Goal: Check status: Check status

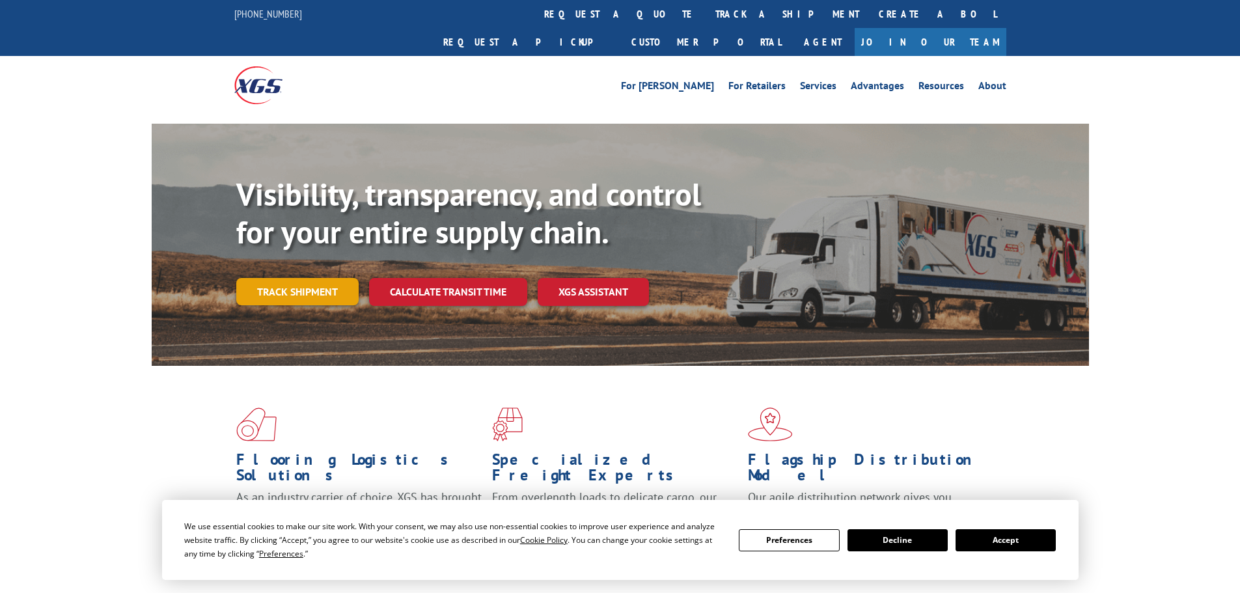
click at [318, 278] on link "Track shipment" at bounding box center [297, 291] width 122 height 27
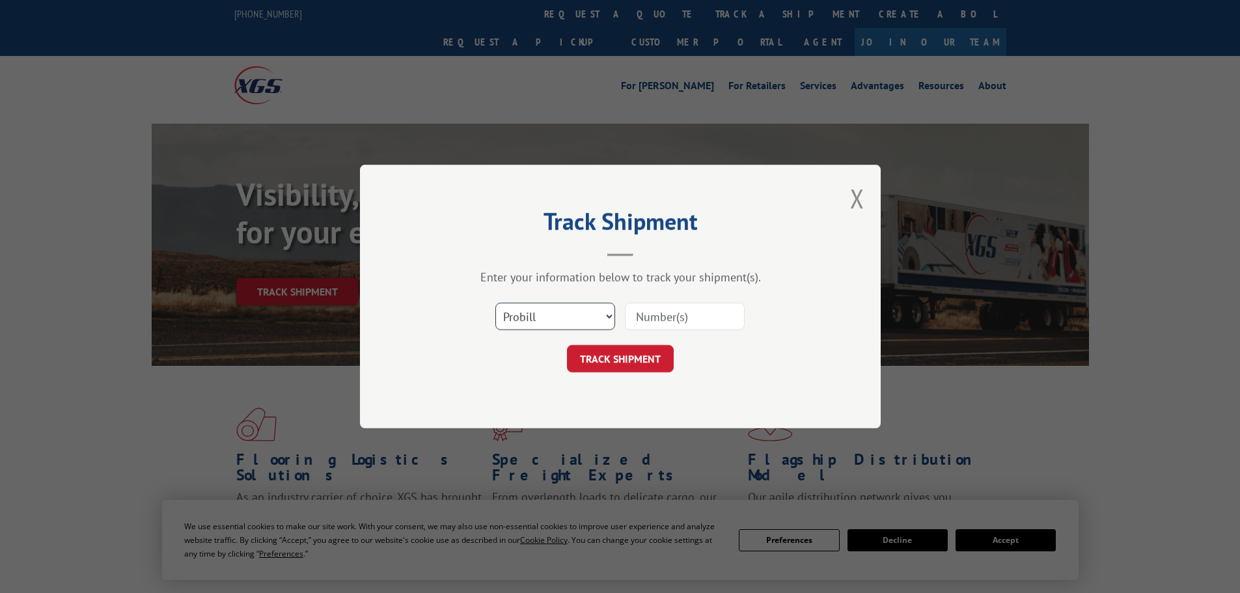
click at [606, 321] on select "Select category... Probill BOL PO" at bounding box center [555, 316] width 120 height 27
select select "bol"
click at [495, 303] on select "Select category... Probill BOL PO" at bounding box center [555, 316] width 120 height 27
paste input "018652250924"
type input "018652250924"
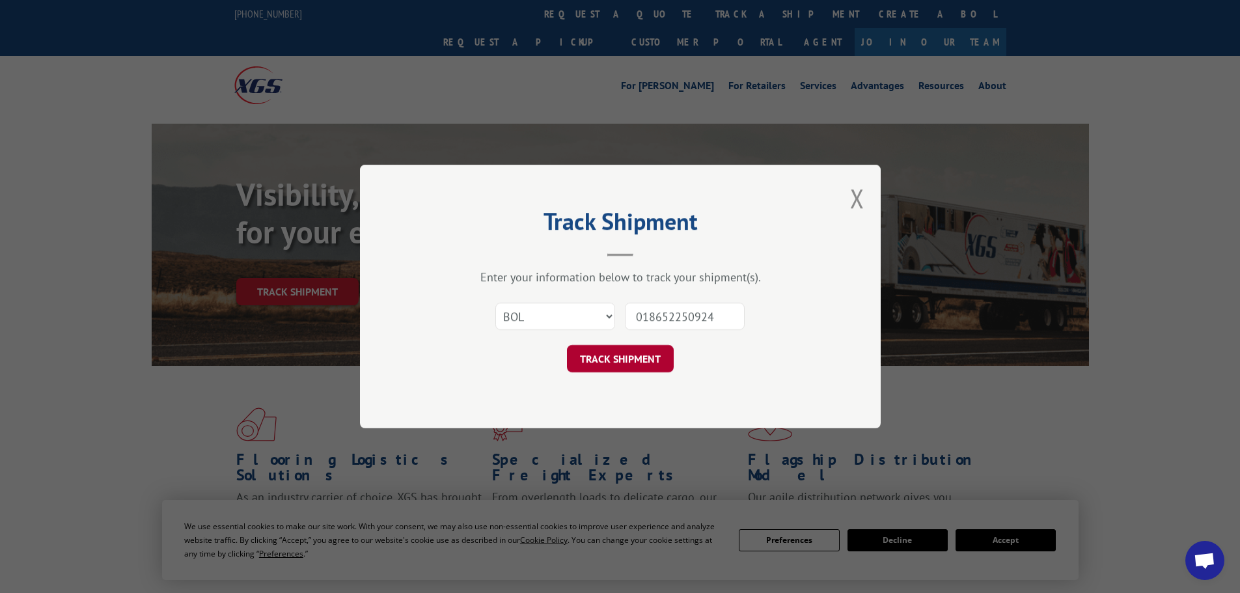
click at [636, 355] on button "TRACK SHIPMENT" at bounding box center [620, 358] width 107 height 27
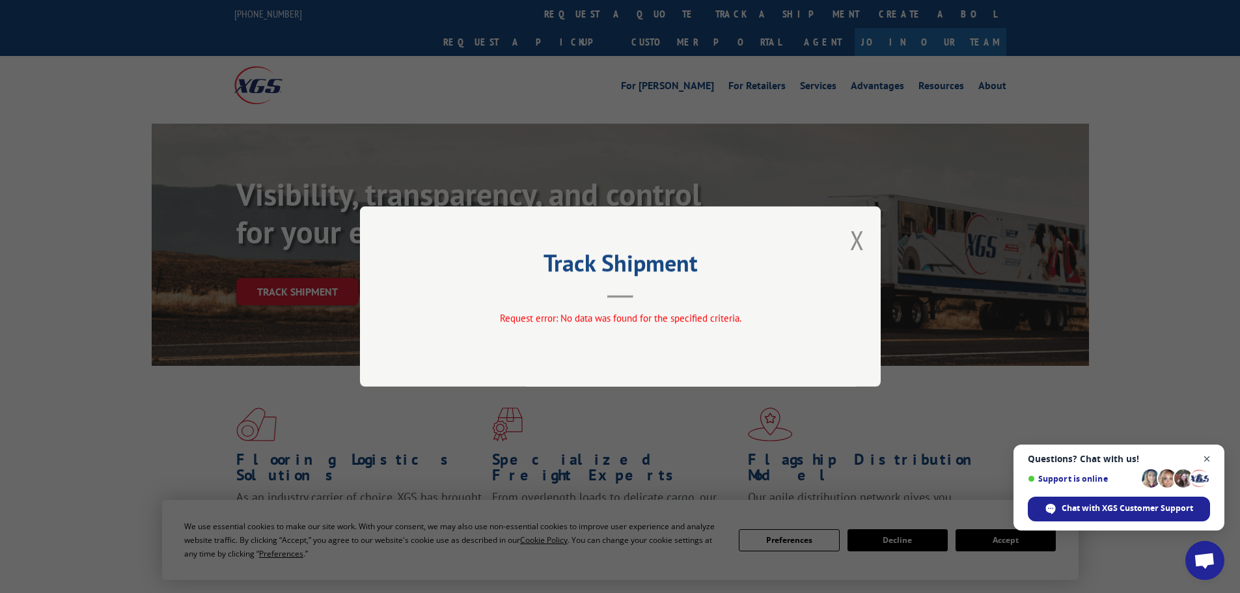
click at [1207, 454] on span "Close chat" at bounding box center [1207, 459] width 16 height 16
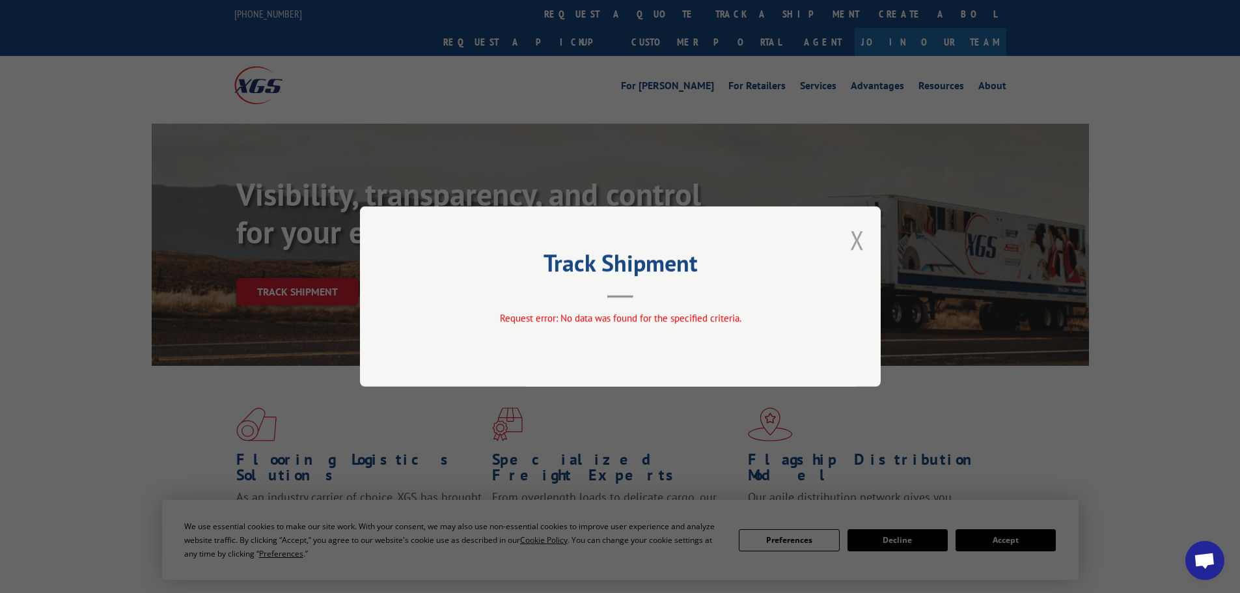
click at [862, 237] on button "Close modal" at bounding box center [857, 240] width 14 height 34
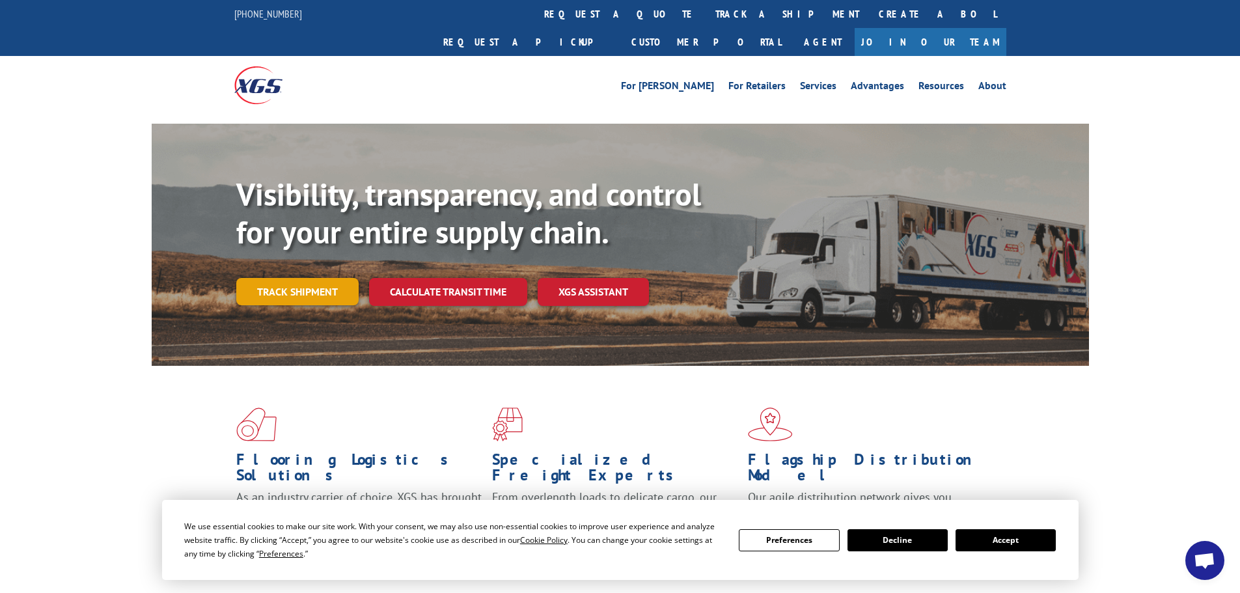
click at [331, 278] on link "Track shipment" at bounding box center [297, 291] width 122 height 27
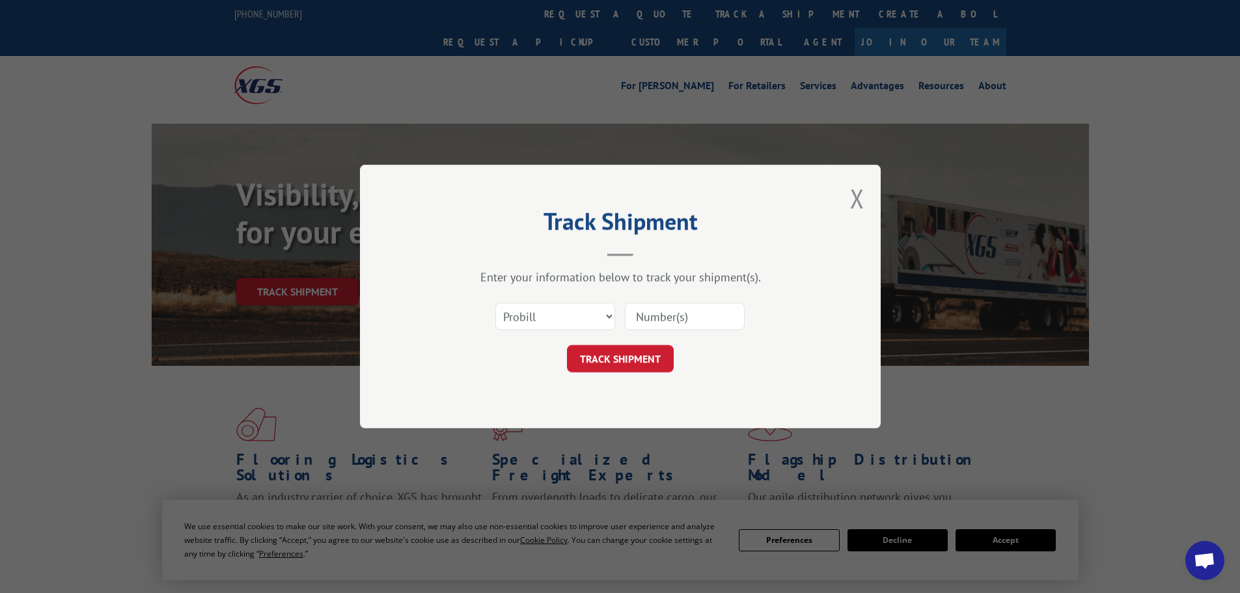
paste input "468461"
type input "468461"
click at [598, 364] on button "TRACK SHIPMENT" at bounding box center [620, 358] width 107 height 27
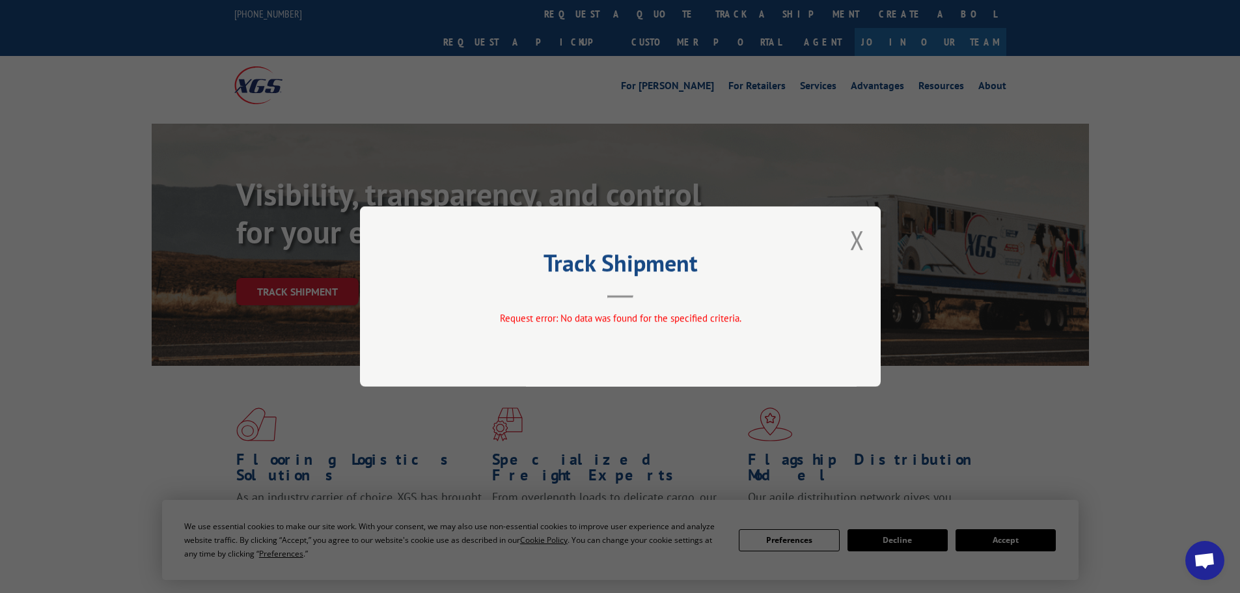
click at [846, 234] on div "Track Shipment Request error: No data was found for the specified criteria." at bounding box center [620, 296] width 521 height 180
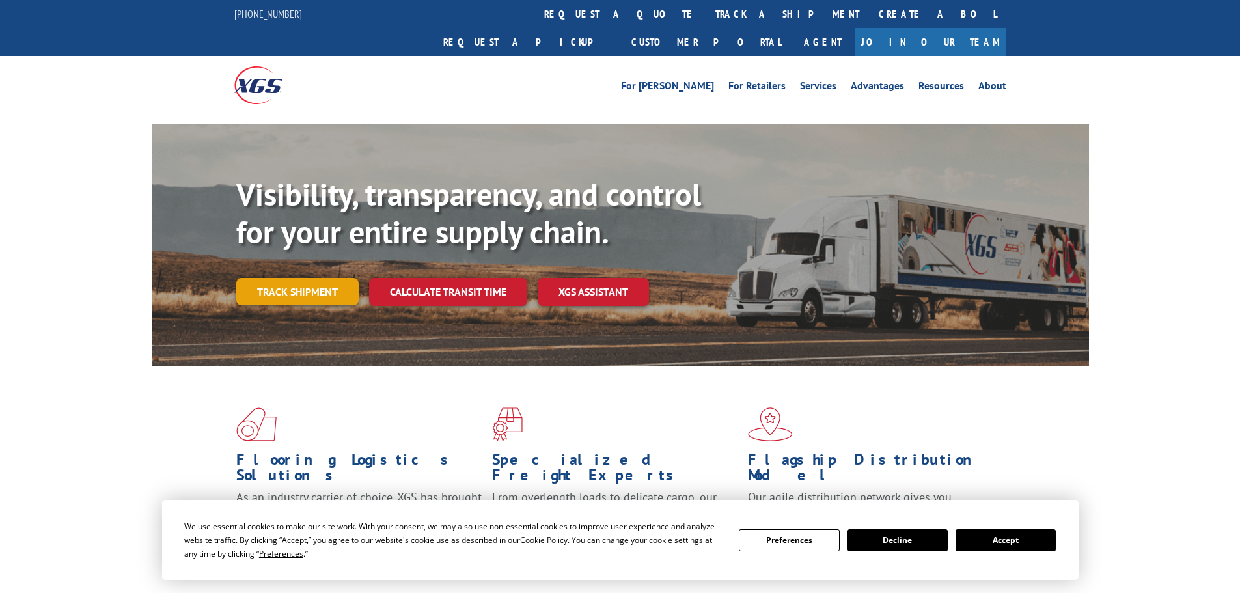
click at [316, 278] on link "Track shipment" at bounding box center [297, 291] width 122 height 27
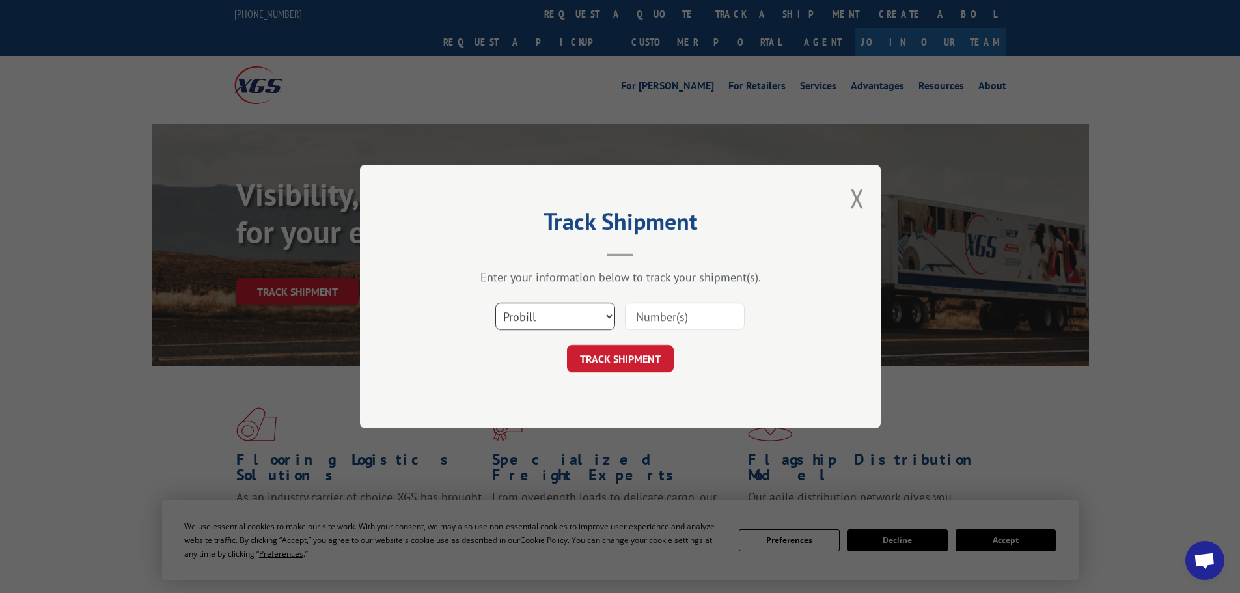
click at [603, 317] on select "Select category... Probill BOL PO" at bounding box center [555, 316] width 120 height 27
select select "bol"
click at [495, 303] on select "Select category... Probill BOL PO" at bounding box center [555, 316] width 120 height 27
click at [728, 307] on input at bounding box center [685, 316] width 120 height 27
type input "468461"
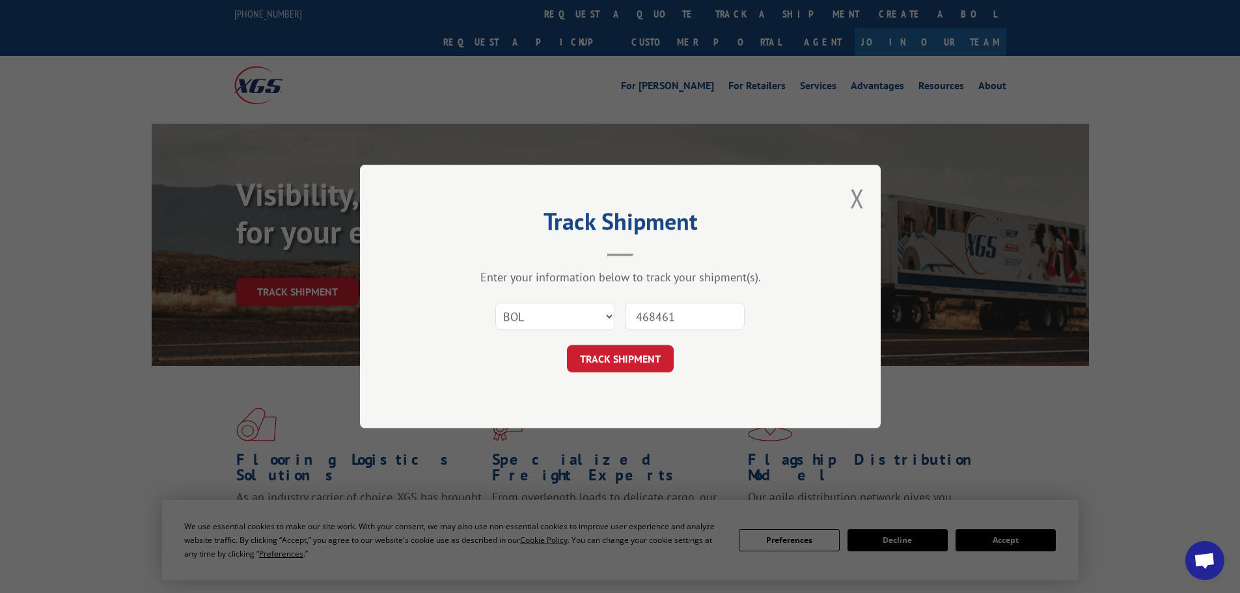
click at [621, 371] on button "TRACK SHIPMENT" at bounding box center [620, 358] width 107 height 27
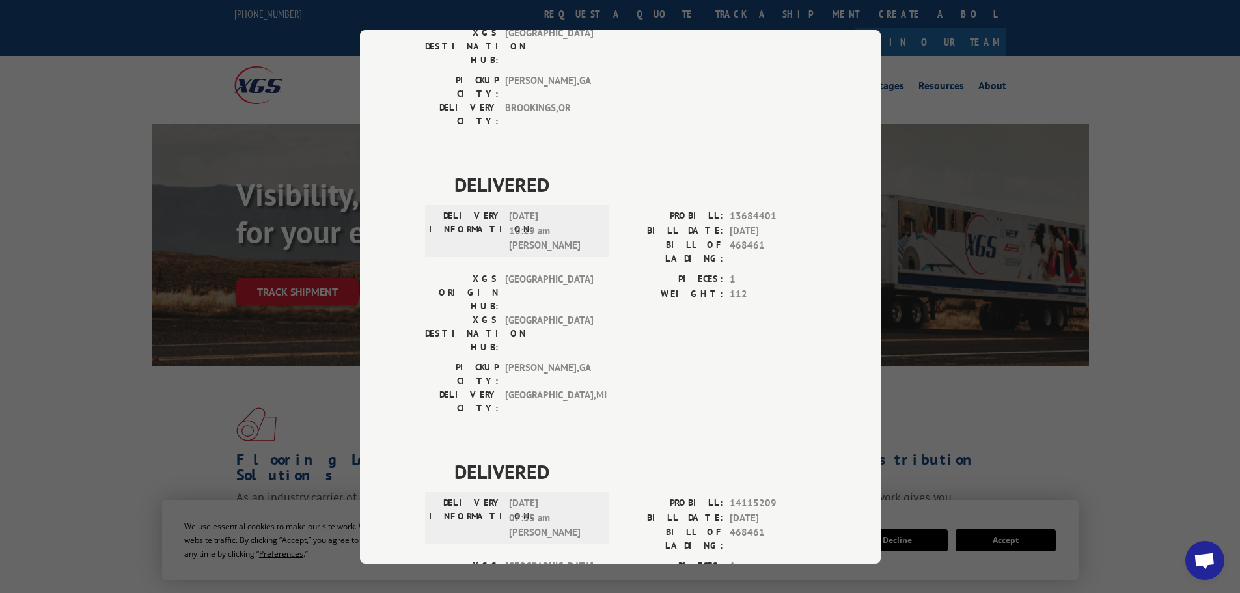
scroll to position [1116, 0]
